Goal: Task Accomplishment & Management: Manage account settings

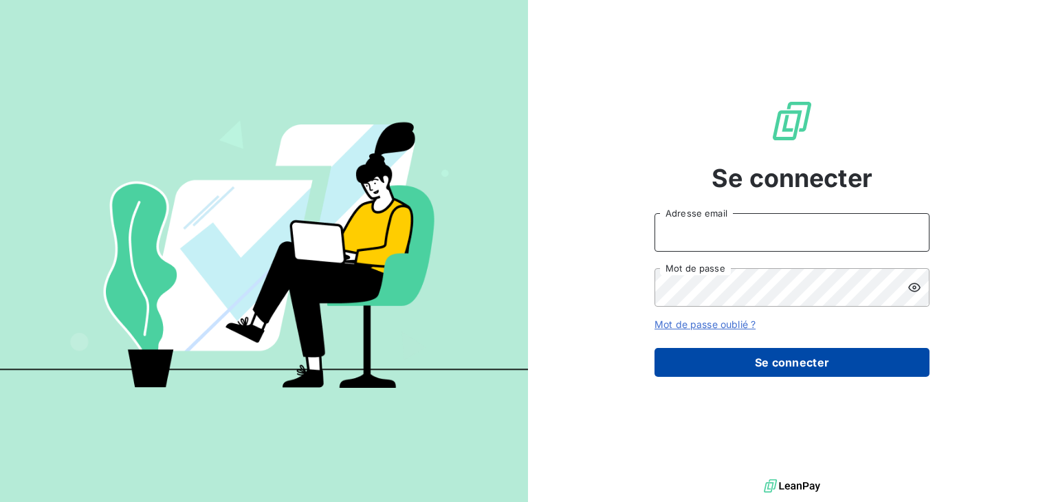
type input "[EMAIL_ADDRESS][DOMAIN_NAME]"
click at [780, 362] on button "Se connecter" at bounding box center [792, 362] width 275 height 29
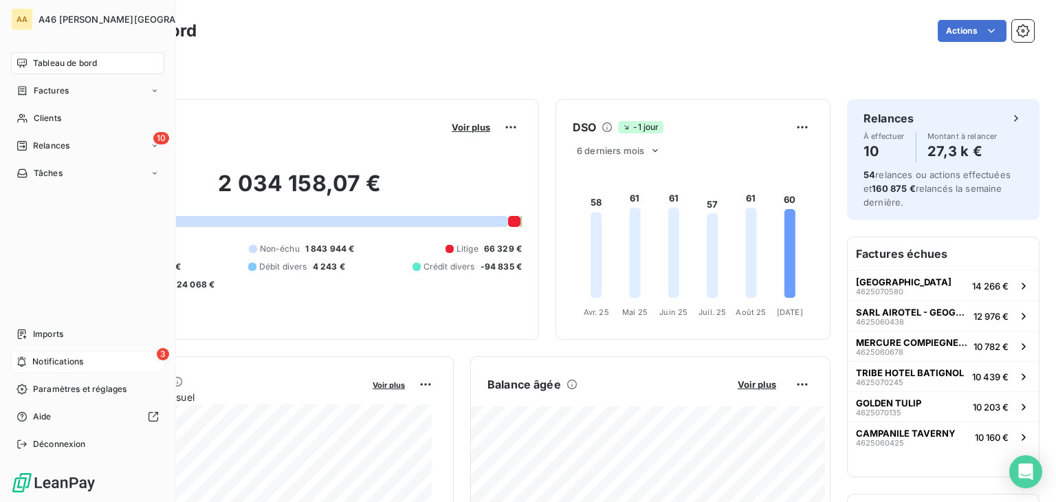
click at [52, 358] on span "Notifications" at bounding box center [57, 361] width 51 height 12
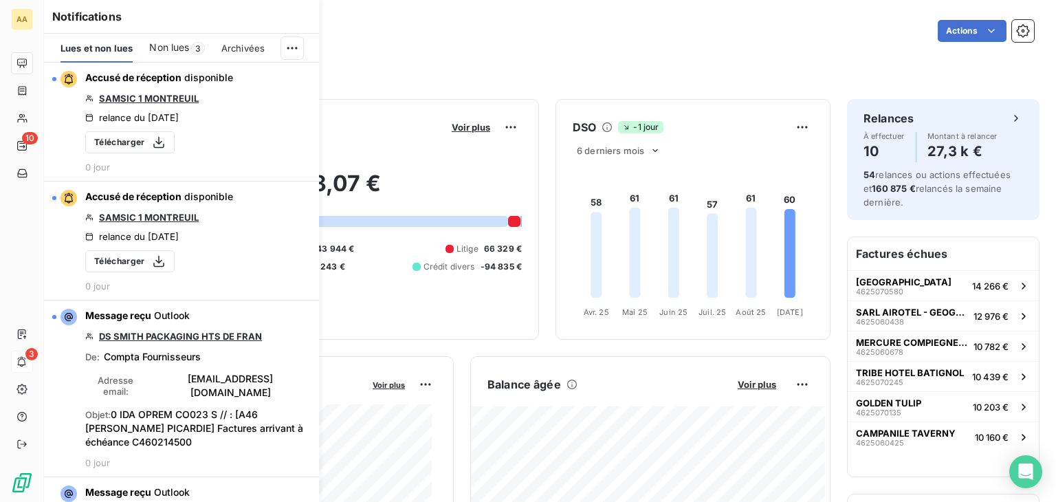
click at [185, 48] on span "Non lues" at bounding box center [169, 48] width 40 height 14
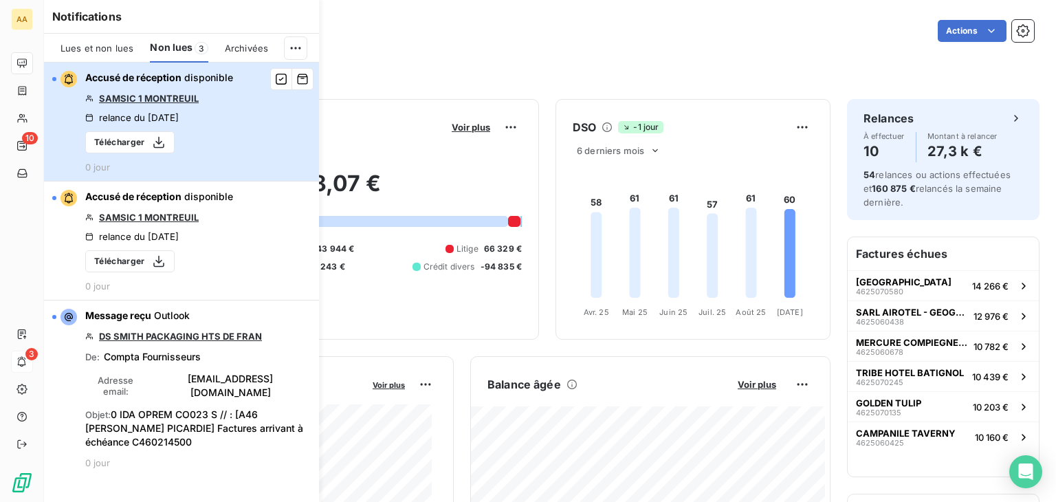
click at [56, 78] on div "button" at bounding box center [54, 79] width 4 height 4
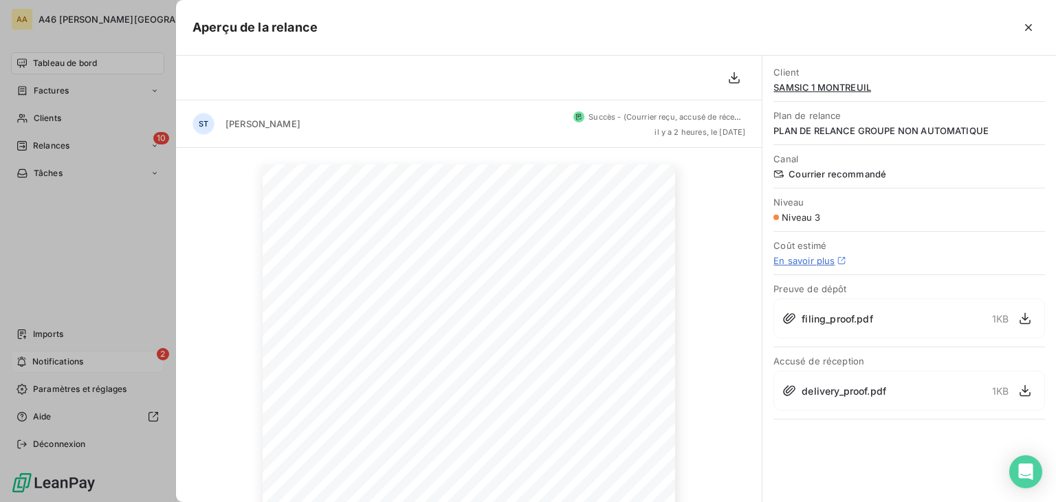
click at [36, 358] on div at bounding box center [528, 251] width 1056 height 502
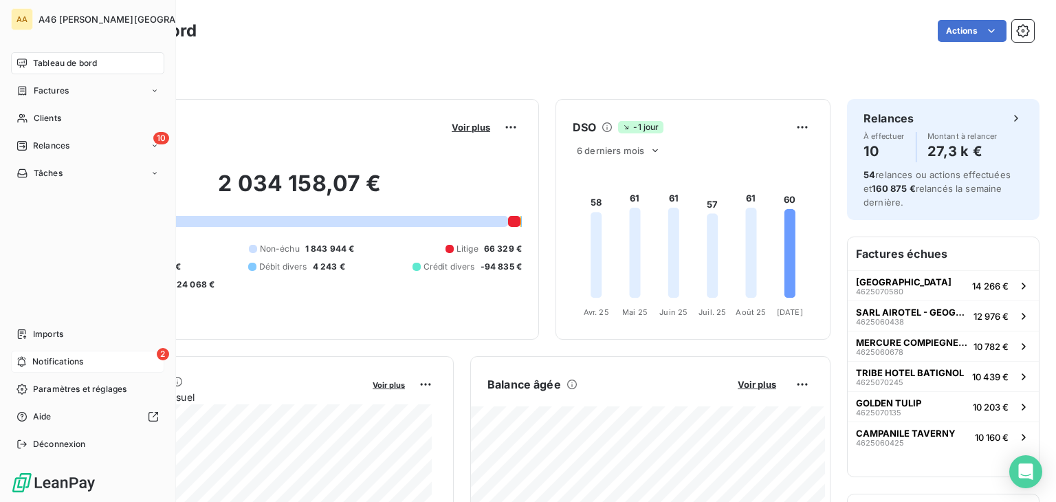
click at [54, 363] on span "Notifications" at bounding box center [57, 361] width 51 height 12
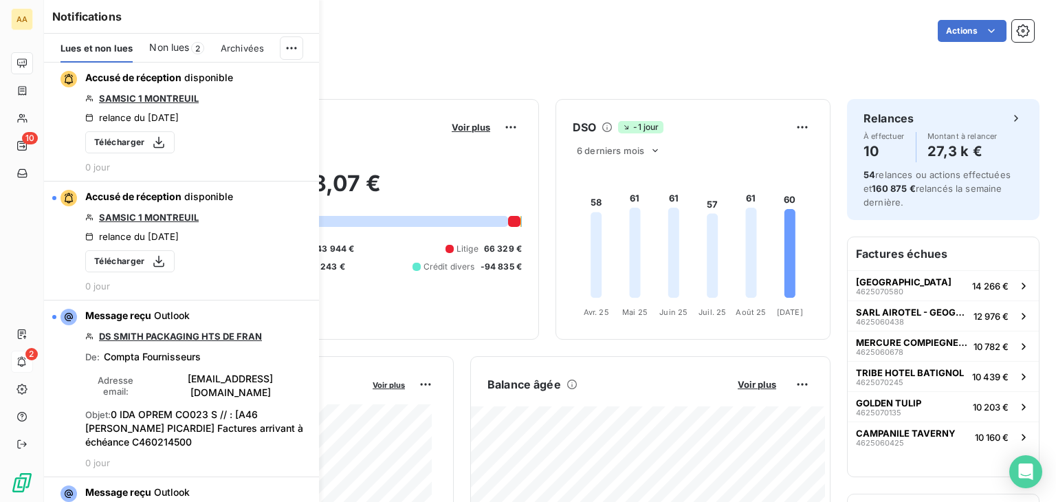
click at [187, 52] on span "Non lues" at bounding box center [169, 48] width 40 height 14
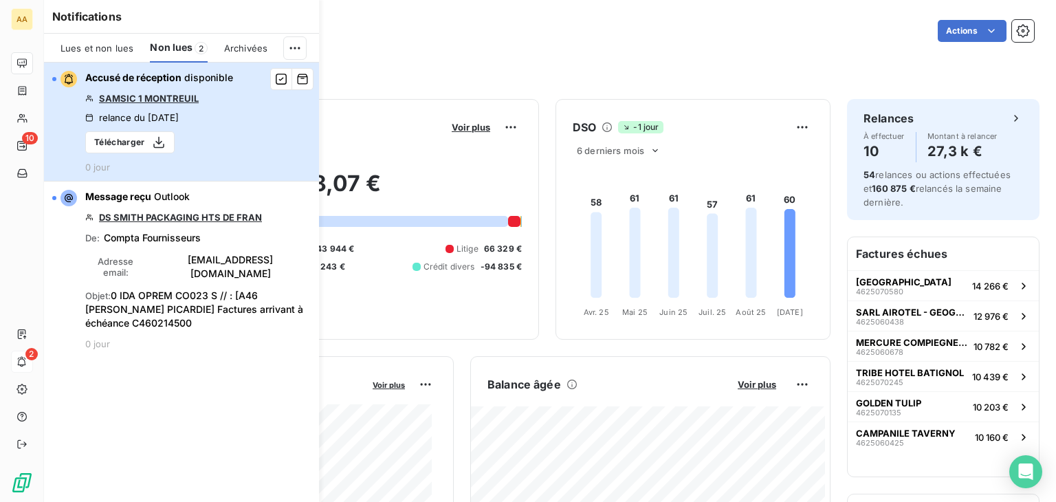
click at [53, 80] on div "button" at bounding box center [54, 79] width 4 height 4
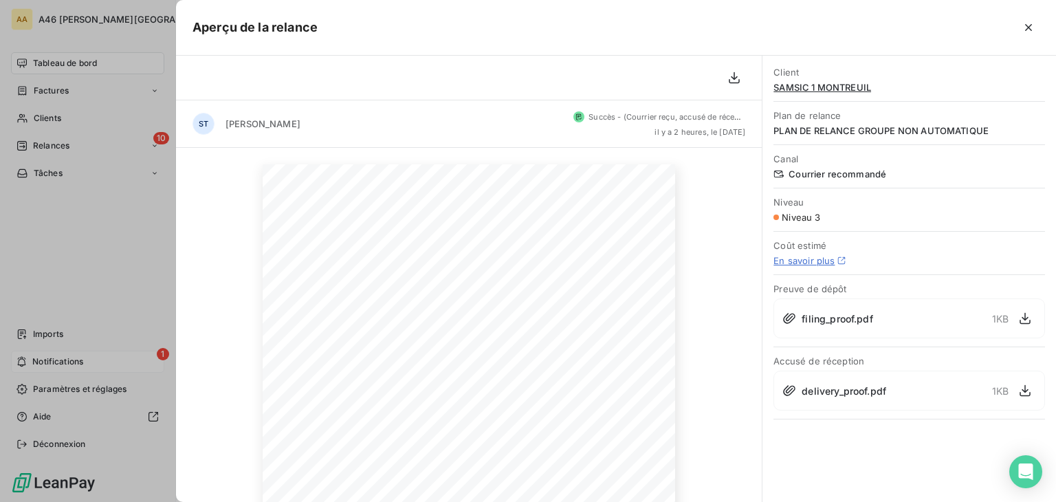
click at [54, 360] on div at bounding box center [528, 251] width 1056 height 502
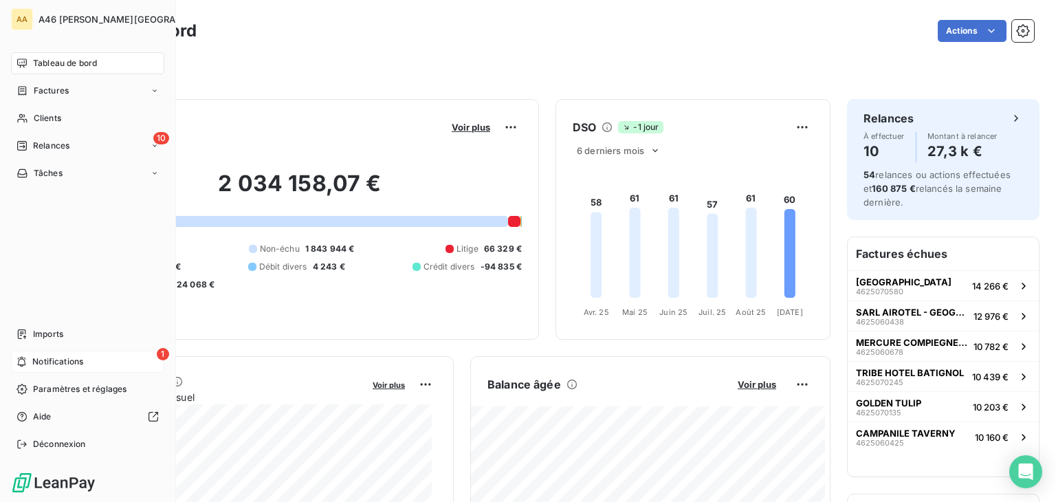
click at [66, 360] on span "Notifications" at bounding box center [57, 361] width 51 height 12
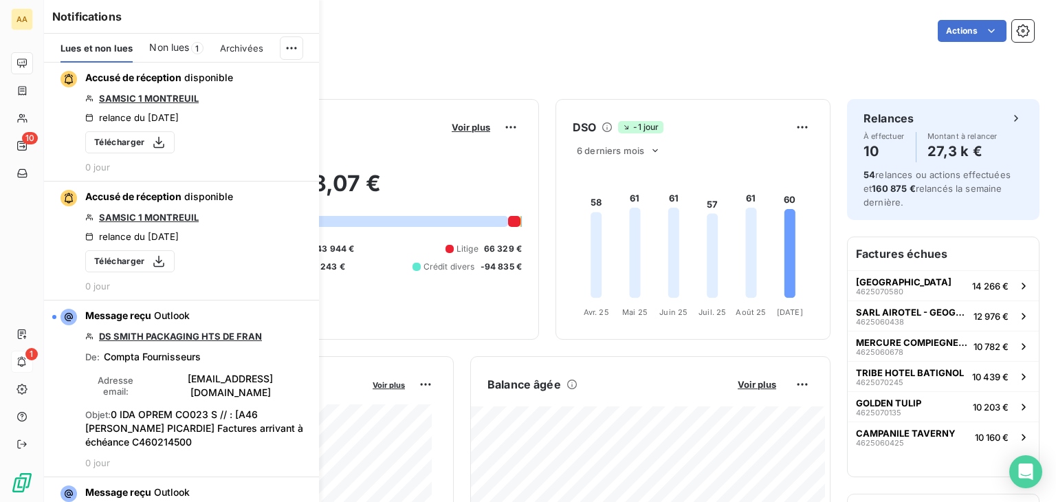
click at [179, 41] on span "Non lues" at bounding box center [169, 48] width 40 height 14
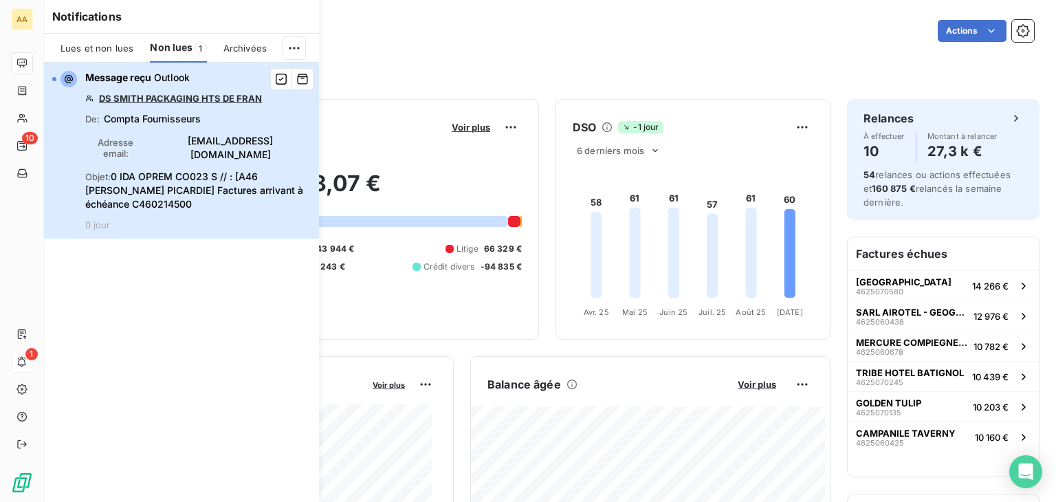
click at [58, 83] on div "button" at bounding box center [64, 79] width 25 height 17
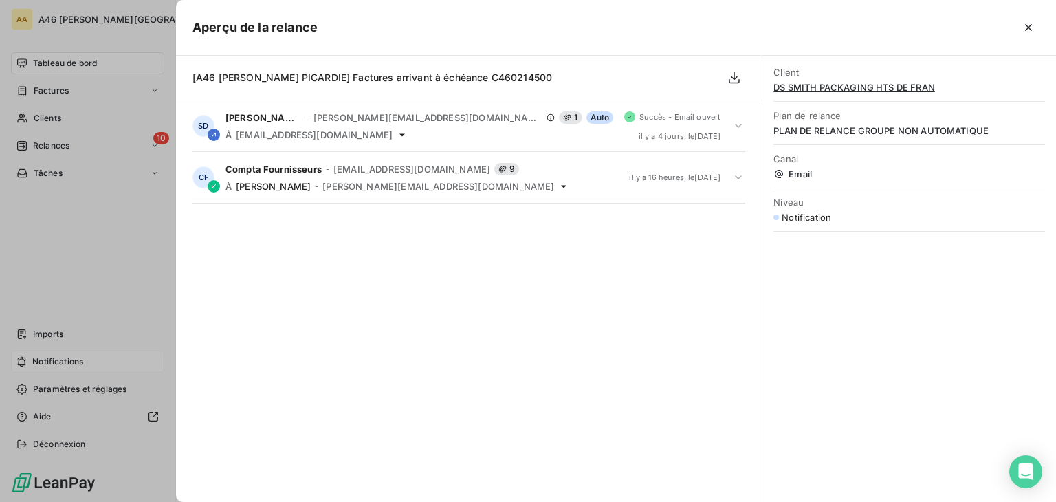
click at [36, 278] on div at bounding box center [528, 251] width 1056 height 502
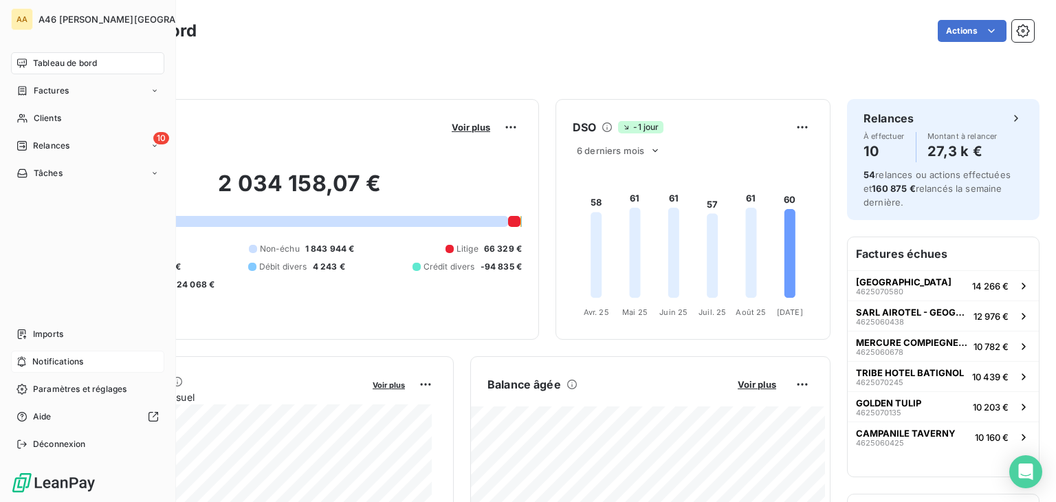
click at [87, 60] on span "Tableau de bord" at bounding box center [65, 63] width 64 height 12
